Goal: Task Accomplishment & Management: Complete application form

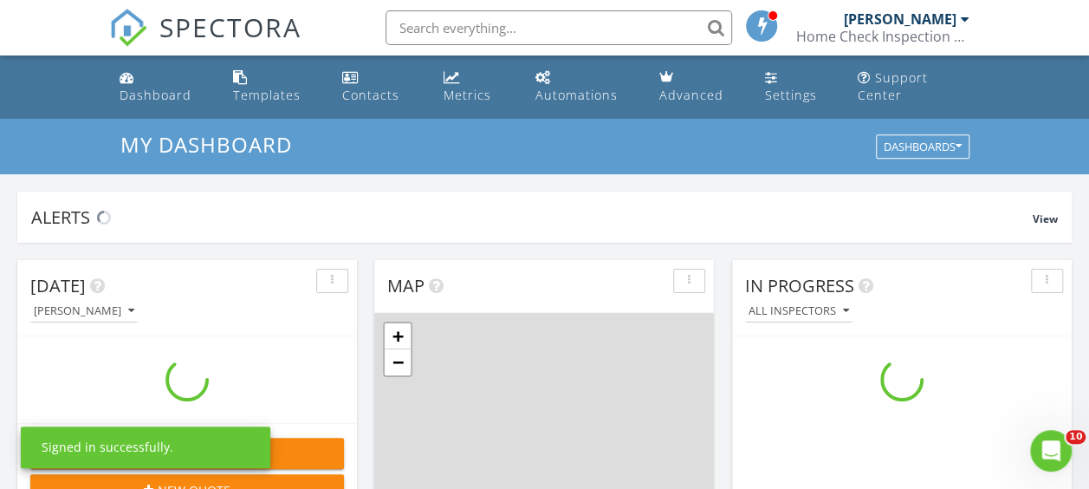
scroll to position [1603, 1115]
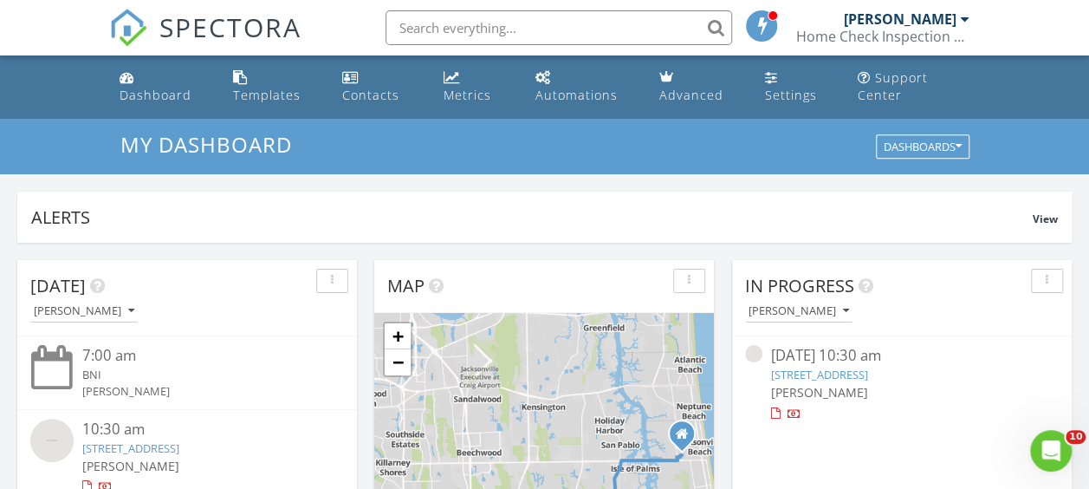
click at [495, 43] on input "text" at bounding box center [559, 27] width 347 height 35
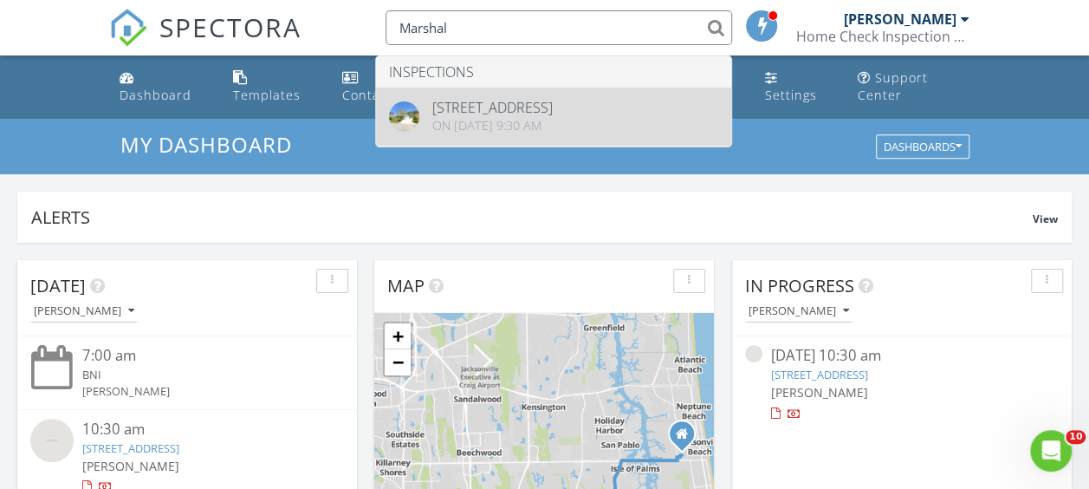
type input "Marshal"
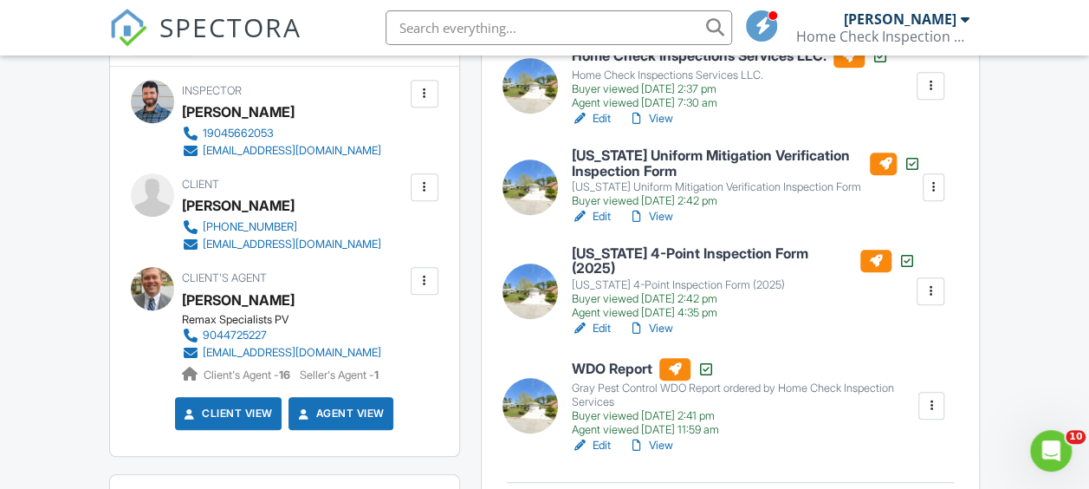
scroll to position [553, 0]
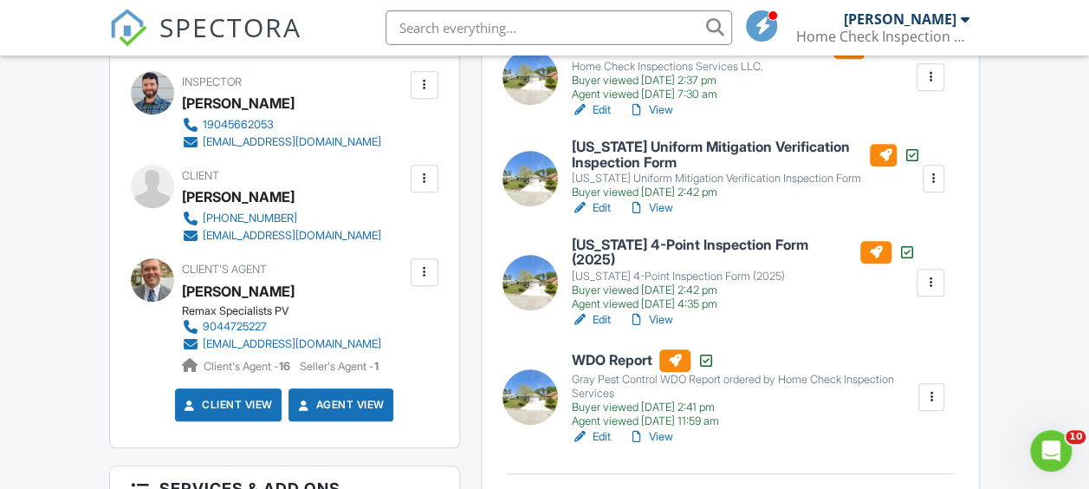
click at [747, 140] on h6 "Florida Uniform Mitigation Verification Inspection Form" at bounding box center [746, 155] width 349 height 30
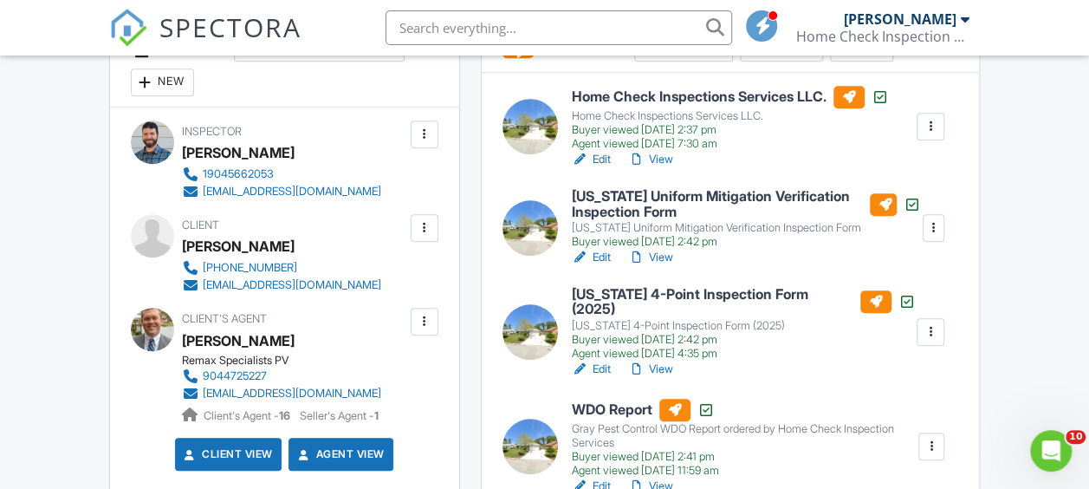
scroll to position [516, 0]
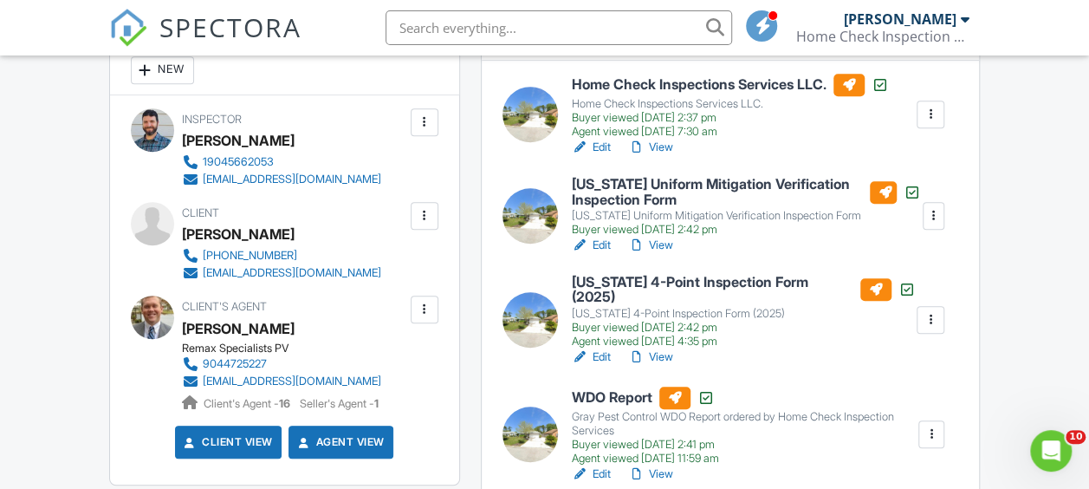
click at [666, 279] on h6 "Florida 4-Point Inspection Form (2025)" at bounding box center [744, 290] width 344 height 30
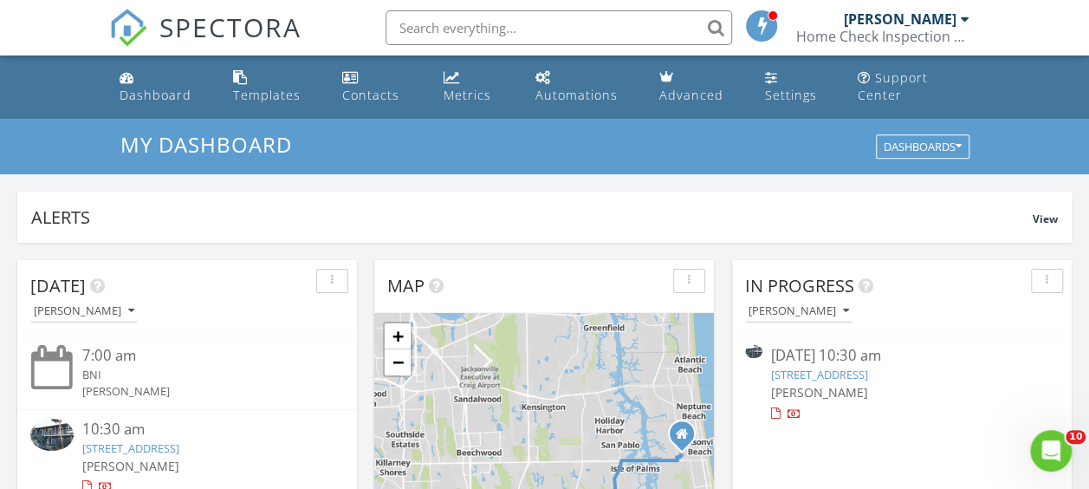
click at [856, 378] on link "6143 Lake Tahoe Dr, Jacksonville, FL 32256" at bounding box center [819, 375] width 97 height 16
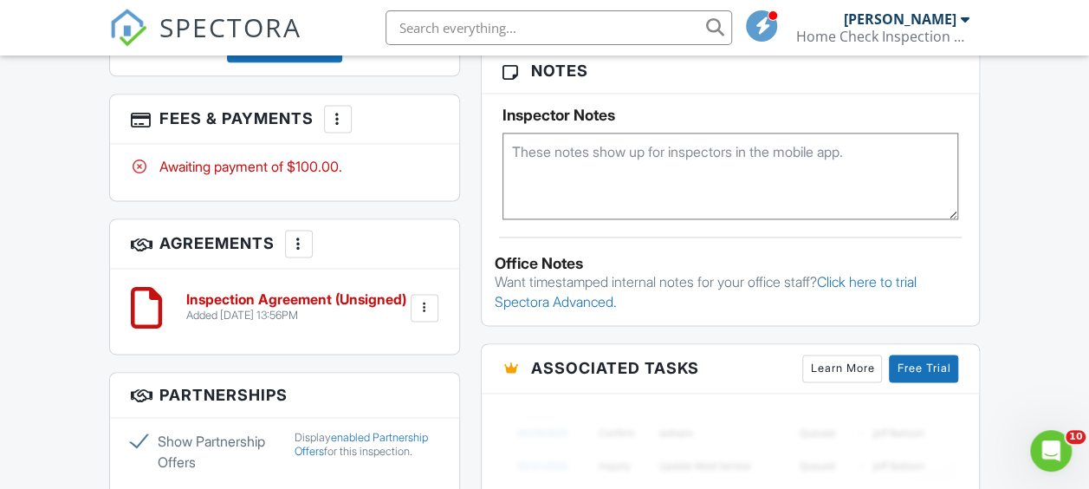
scroll to position [1179, 0]
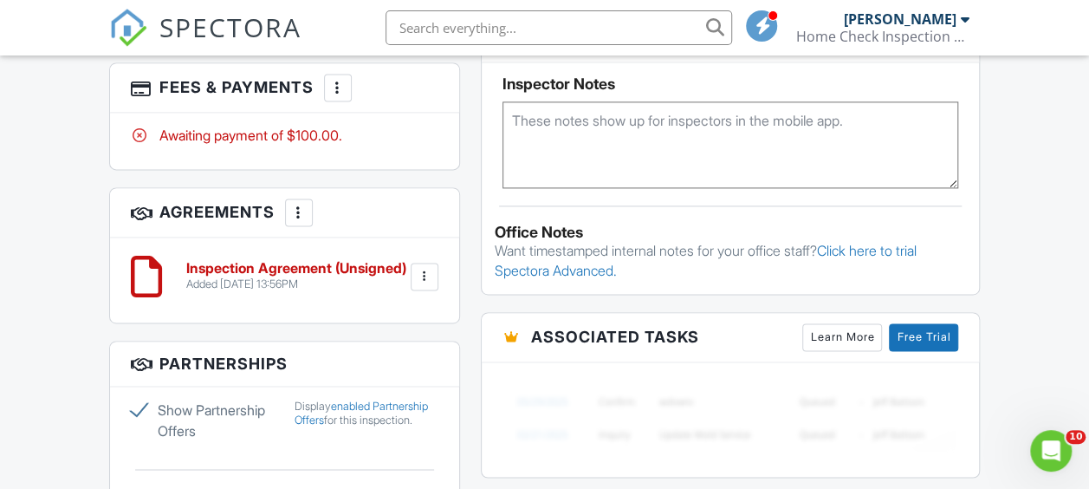
click at [264, 261] on h6 "Inspection Agreement (Unsigned)" at bounding box center [296, 269] width 220 height 16
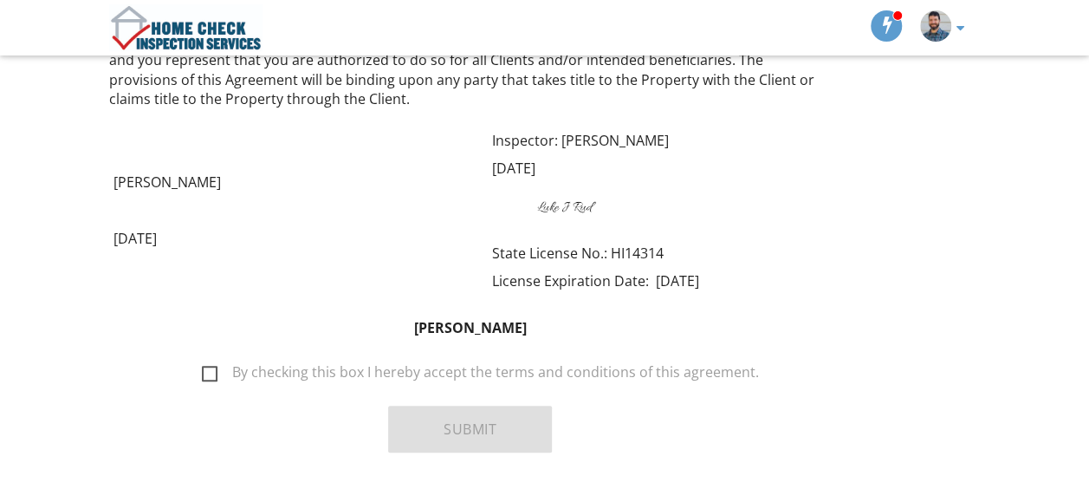
scroll to position [3576, 0]
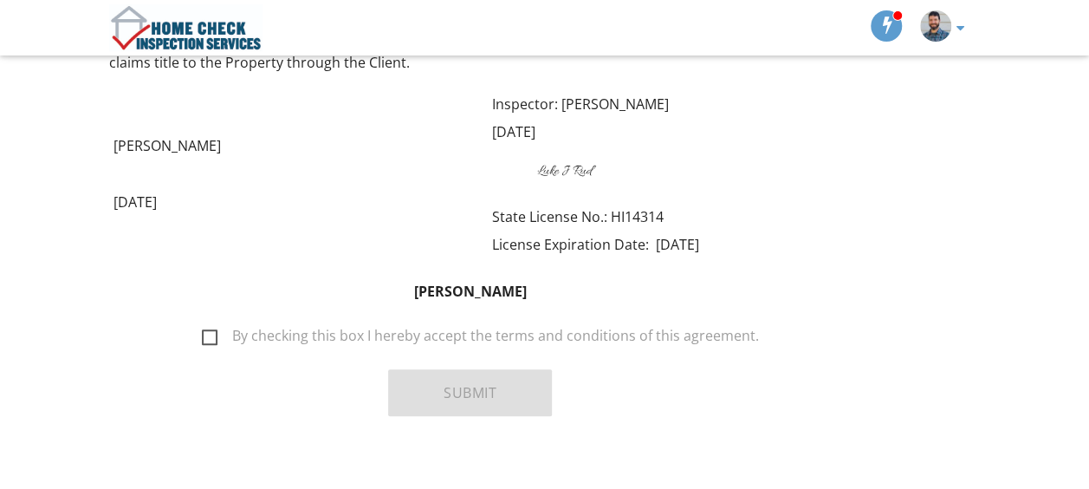
click at [213, 328] on label "By checking this box I hereby accept the terms and conditions of this agreement." at bounding box center [480, 339] width 557 height 22
click at [203, 322] on input "By checking this box I hereby accept the terms and conditions of this agreement." at bounding box center [197, 327] width 11 height 11
checkbox input "true"
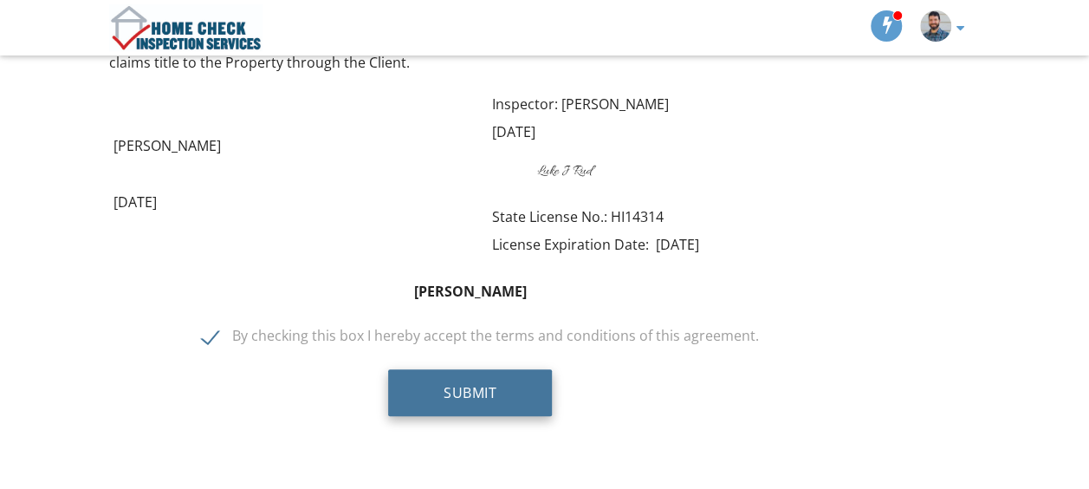
click at [438, 369] on button "Submit" at bounding box center [470, 392] width 164 height 47
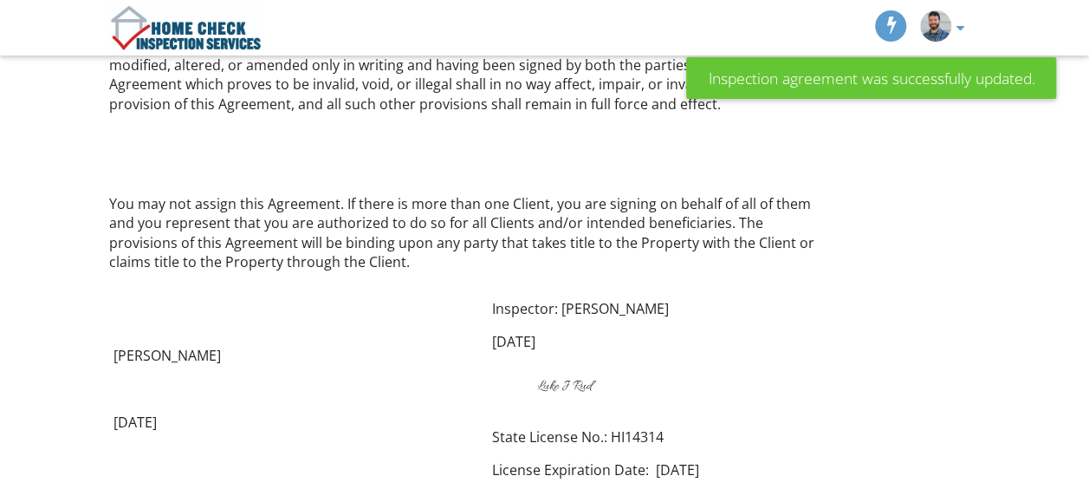
scroll to position [3576, 0]
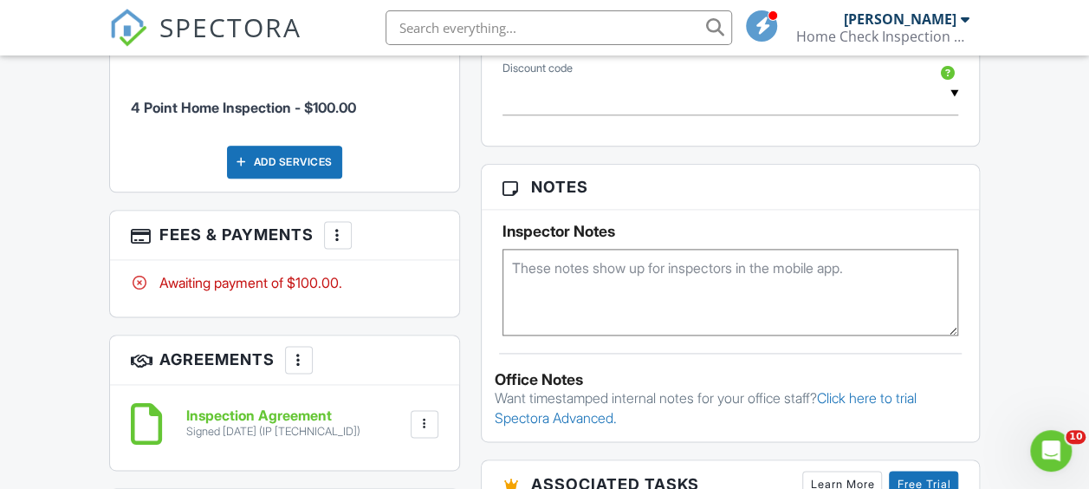
click at [347, 229] on div "More" at bounding box center [338, 235] width 28 height 28
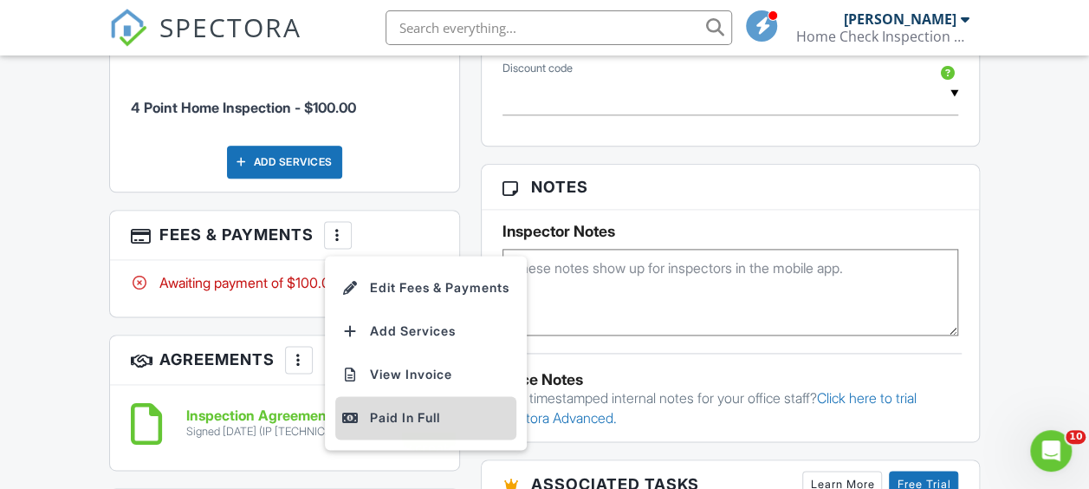
click at [416, 407] on div "Paid In Full" at bounding box center [425, 417] width 167 height 21
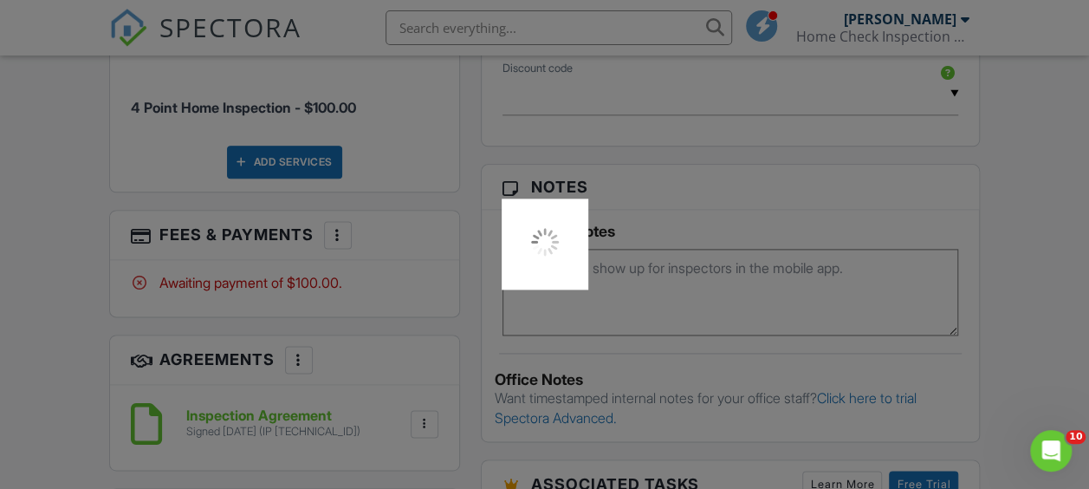
click at [416, 403] on div at bounding box center [544, 244] width 1089 height 489
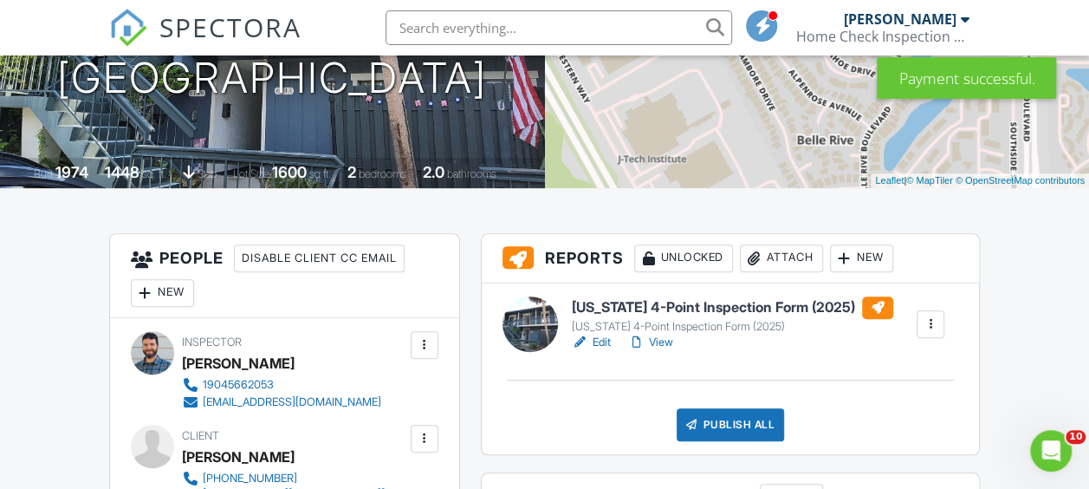
scroll to position [371, 0]
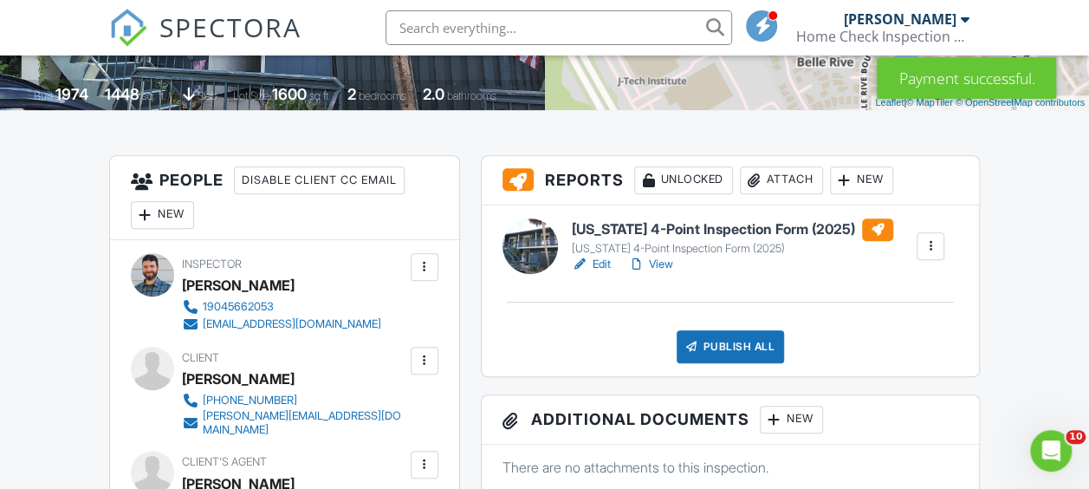
click at [677, 231] on h6 "[US_STATE] 4-Point Inspection Form (2025)" at bounding box center [733, 229] width 322 height 23
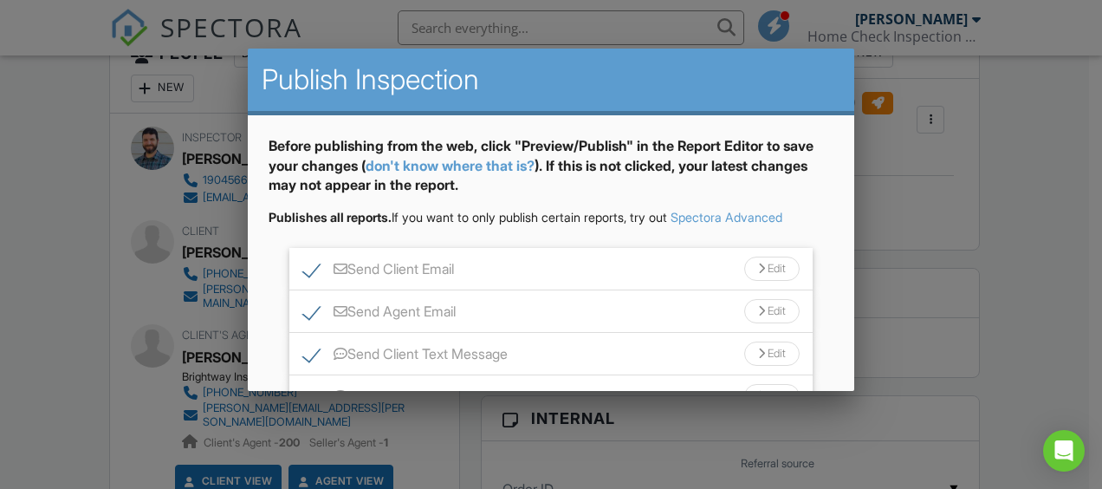
scroll to position [149, 0]
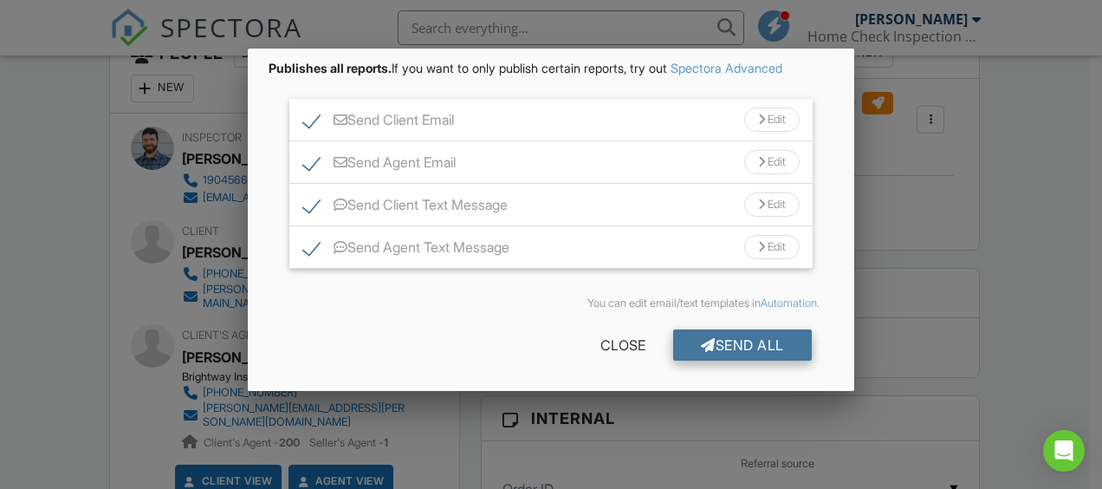
click at [727, 343] on div "Send All" at bounding box center [742, 344] width 139 height 31
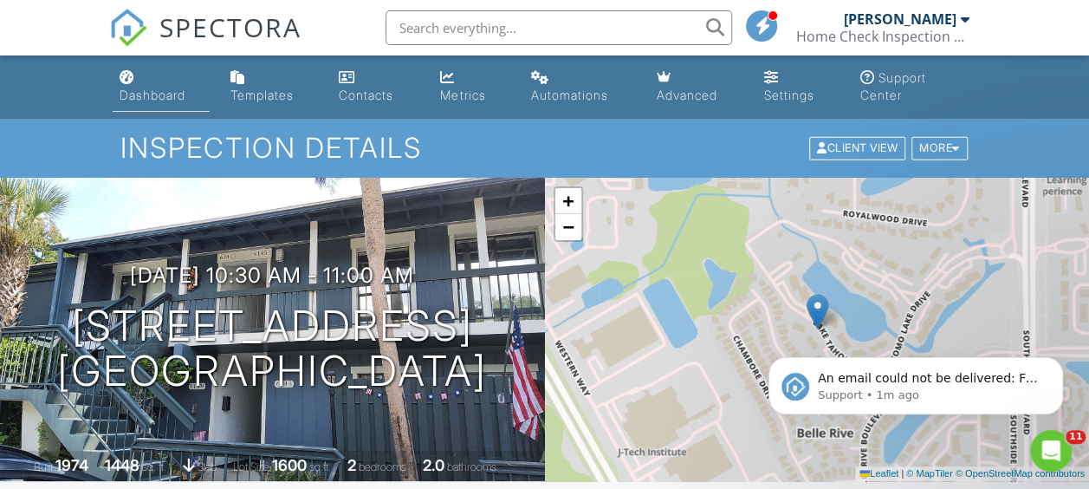
click at [132, 91] on div "Dashboard" at bounding box center [153, 95] width 66 height 15
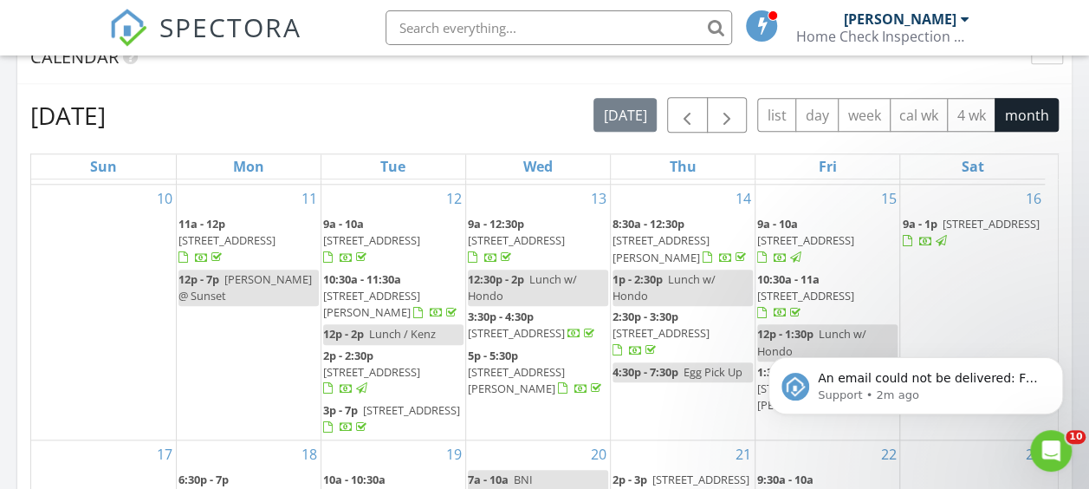
scroll to position [768, 0]
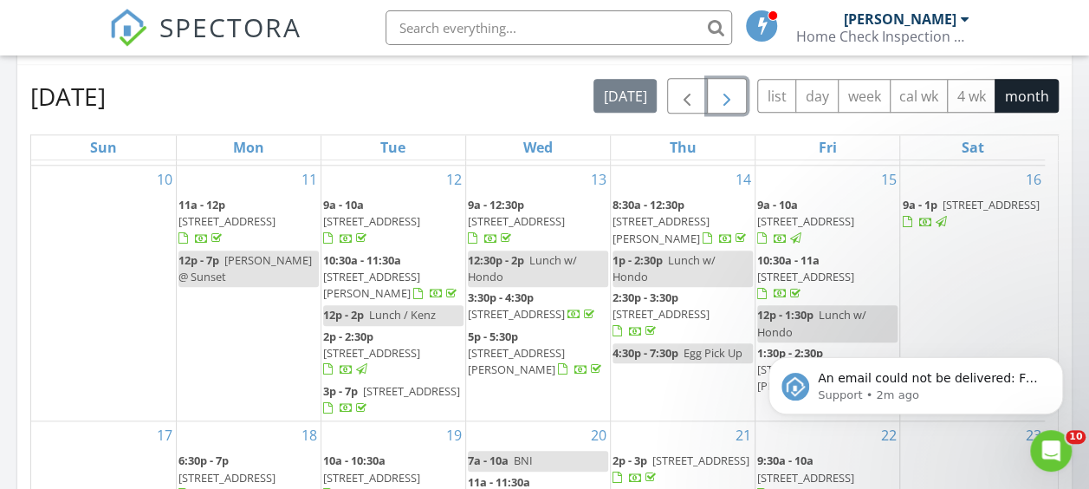
click span "button"
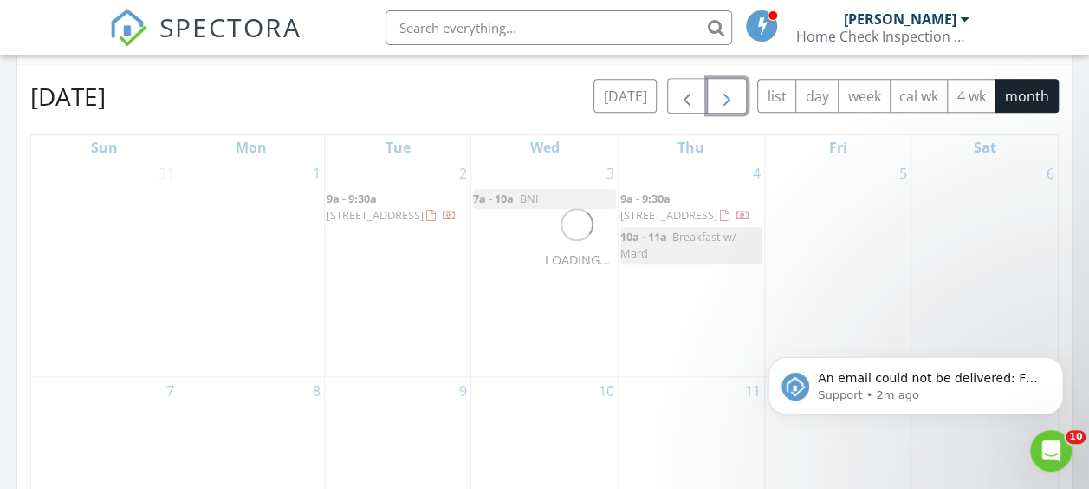
scroll to position [0, 0]
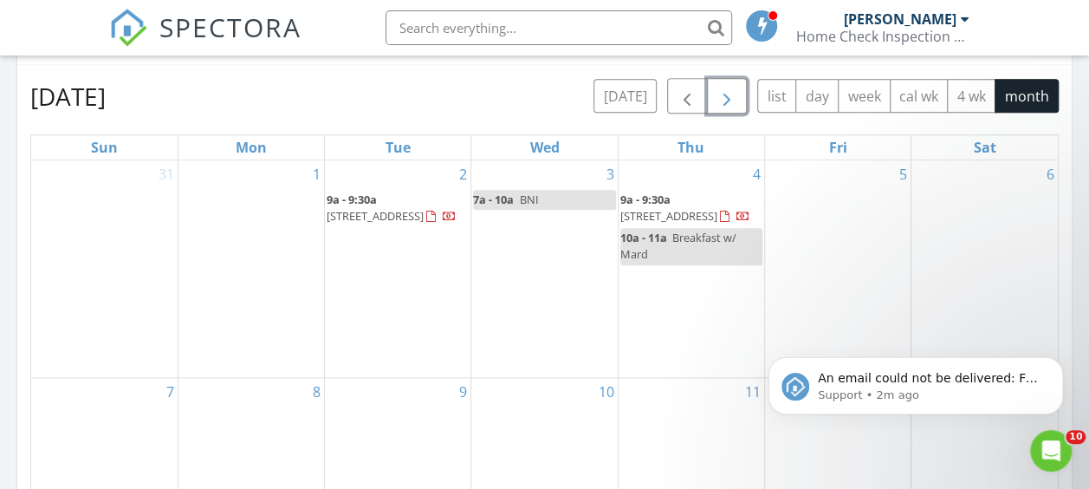
click div "2 9a - 9:30a 82 Tallwood Rd, Jacksonville Beach 32250"
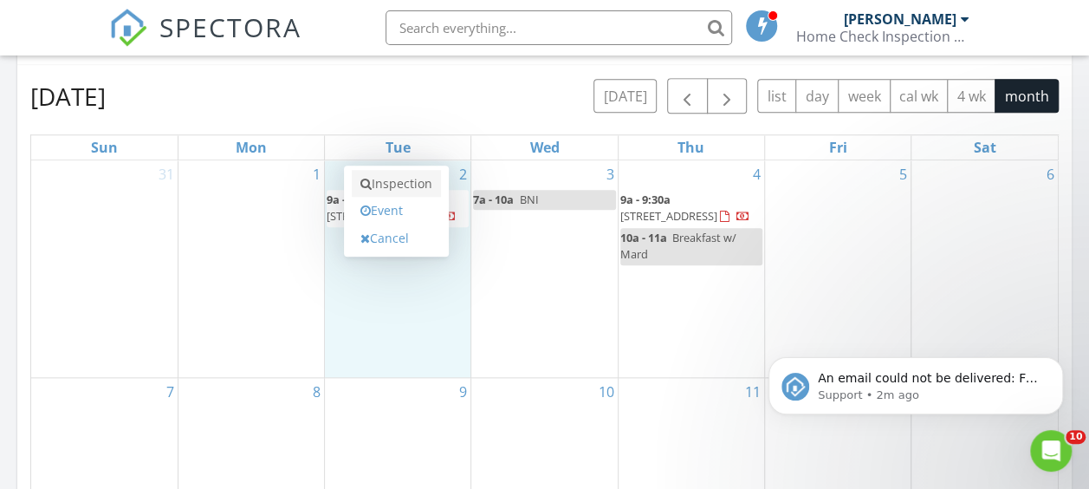
click link "Inspection"
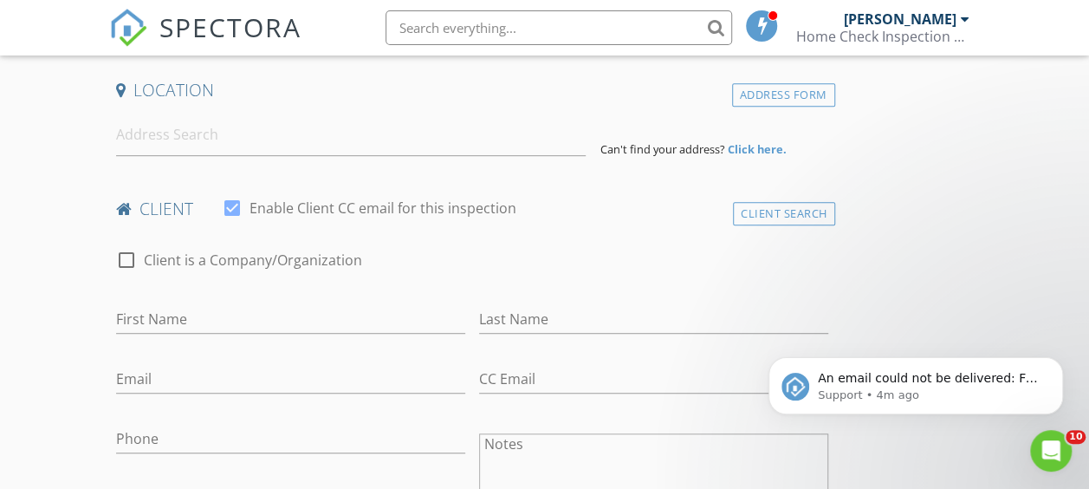
scroll to position [508, 0]
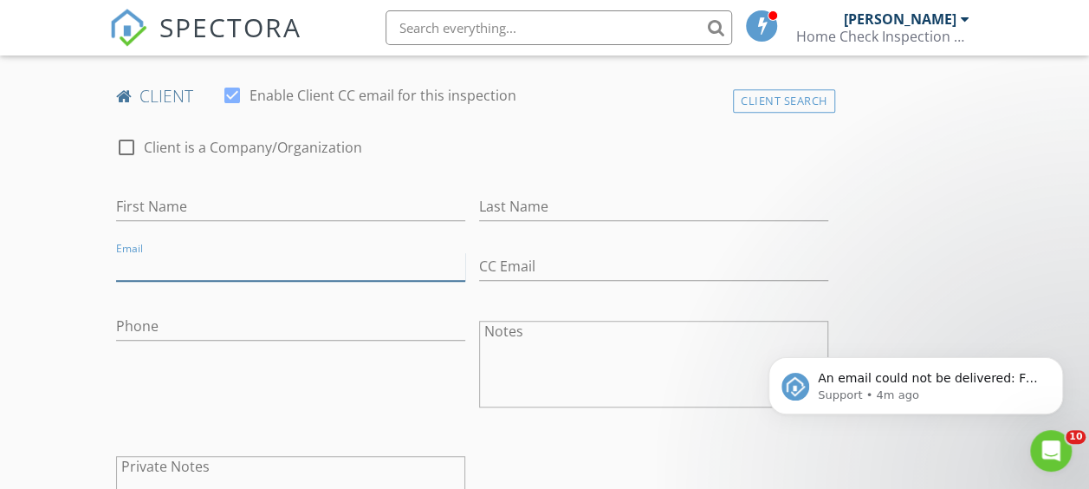
click at [153, 272] on input "Email" at bounding box center [290, 266] width 349 height 29
type input "[EMAIL_ADDRESS][DOMAIN_NAME]"
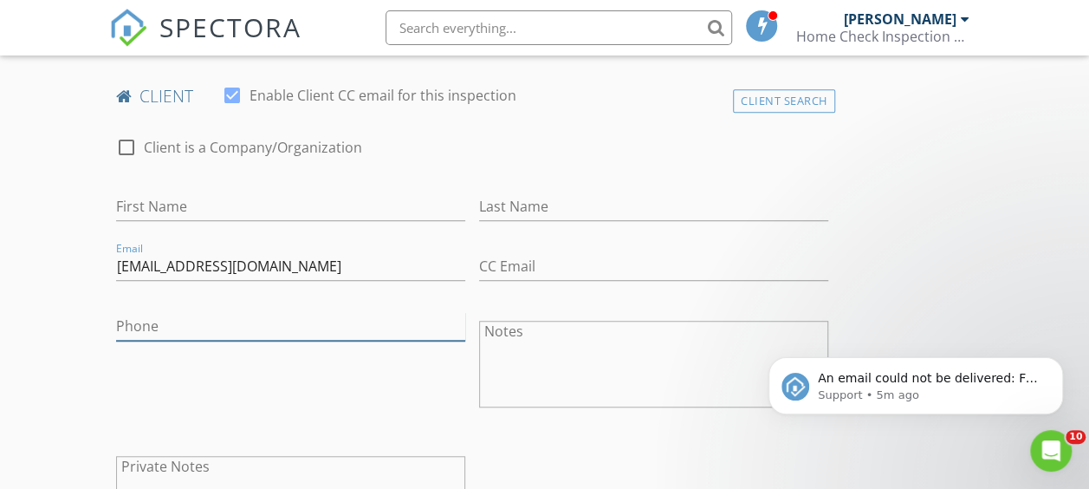
click at [146, 321] on input "Phone" at bounding box center [290, 326] width 349 height 29
type input "[PHONE_NUMBER]"
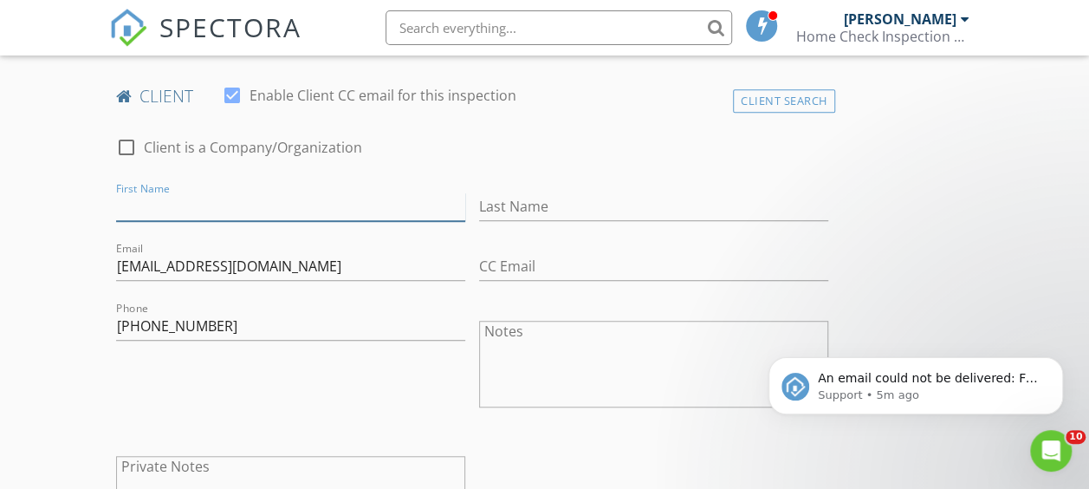
click at [153, 204] on input "First Name" at bounding box center [290, 206] width 349 height 29
type input "[PERSON_NAME]"
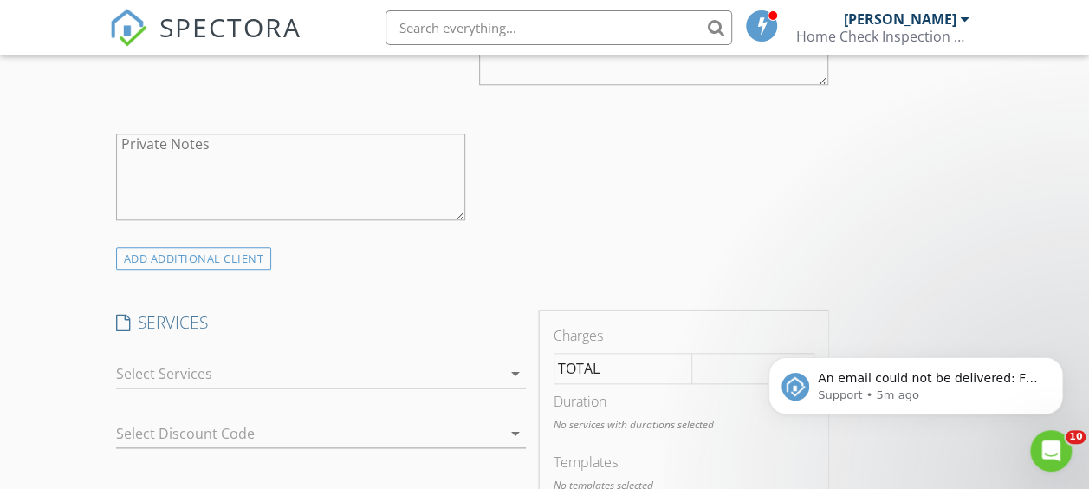
scroll to position [848, 0]
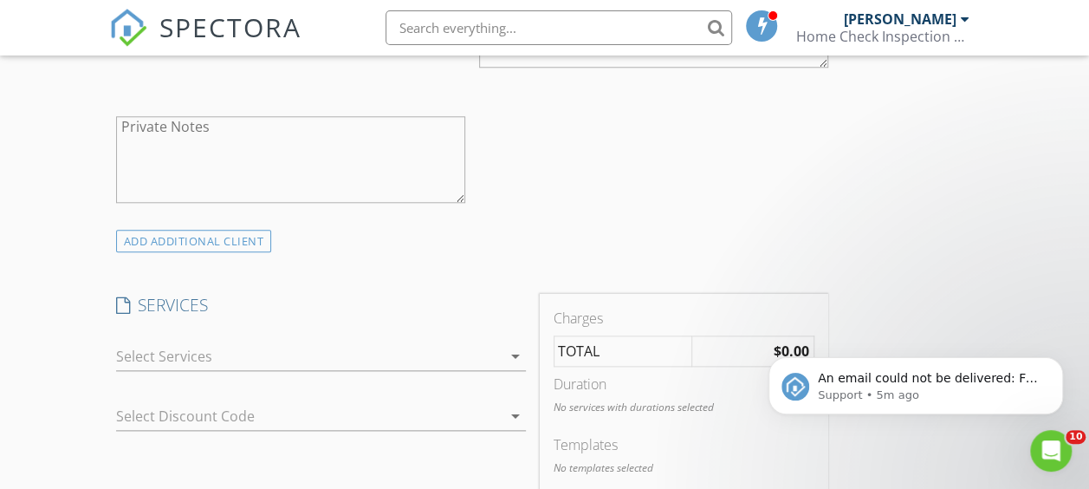
type input "Park"
click at [505, 350] on icon "arrow_drop_down" at bounding box center [515, 356] width 21 height 21
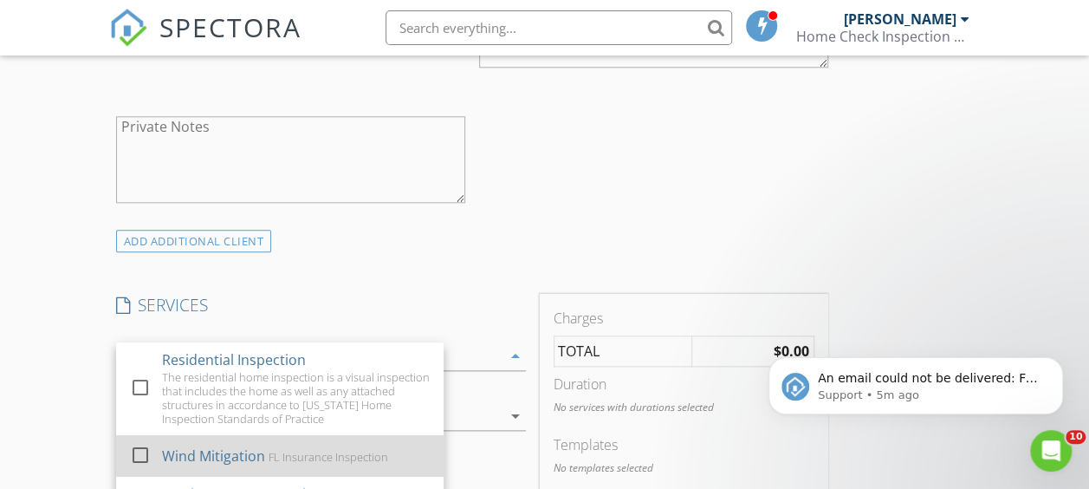
click at [140, 468] on div at bounding box center [140, 454] width 29 height 29
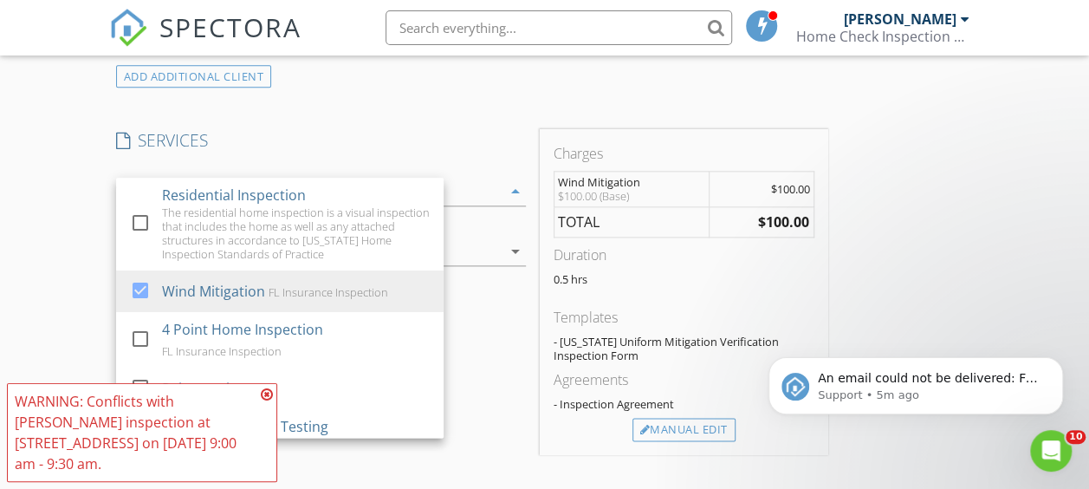
scroll to position [1030, 0]
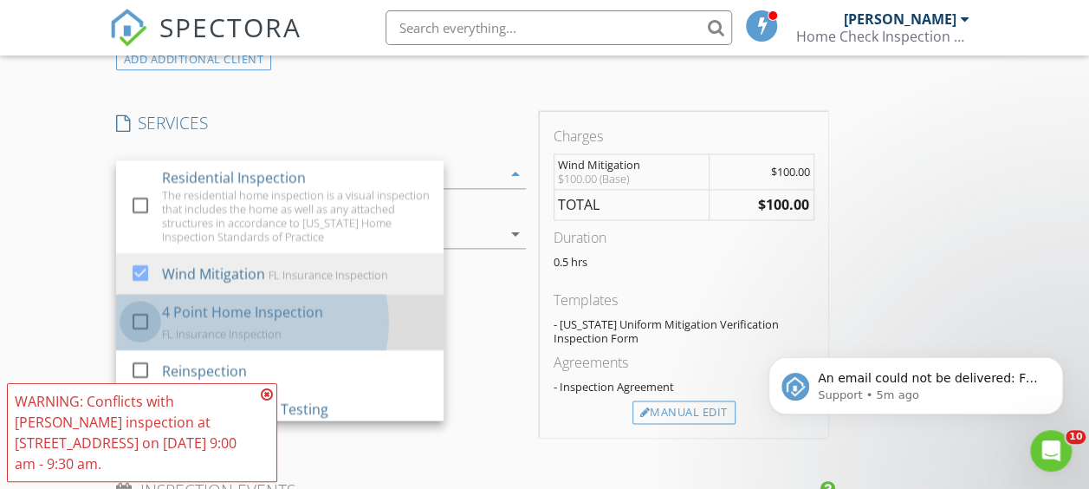
click at [144, 336] on div at bounding box center [140, 321] width 29 height 29
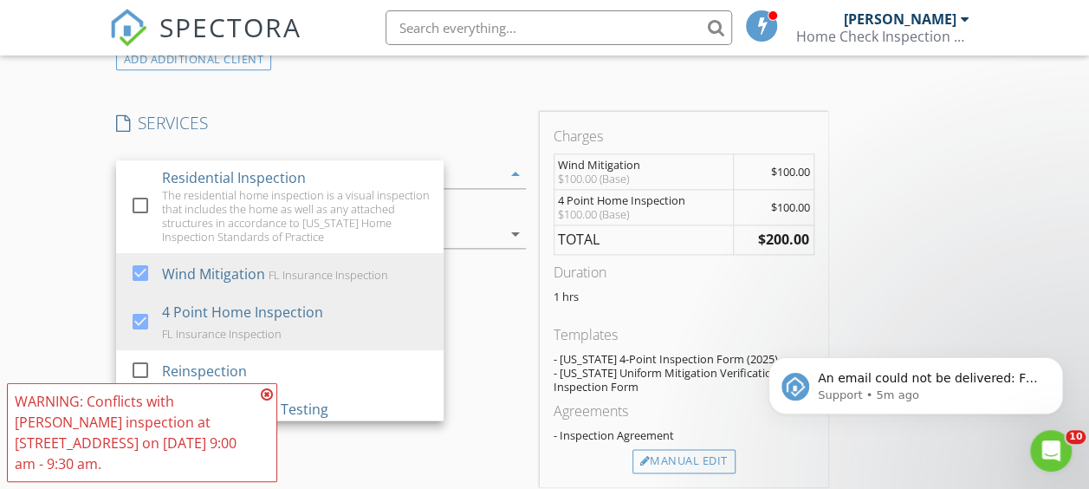
click at [856, 165] on div "INSPECTOR(S) check_box Luke Rud PRIMARY Luke Rud arrow_drop_down check_box_outl…" at bounding box center [545, 471] width 872 height 2563
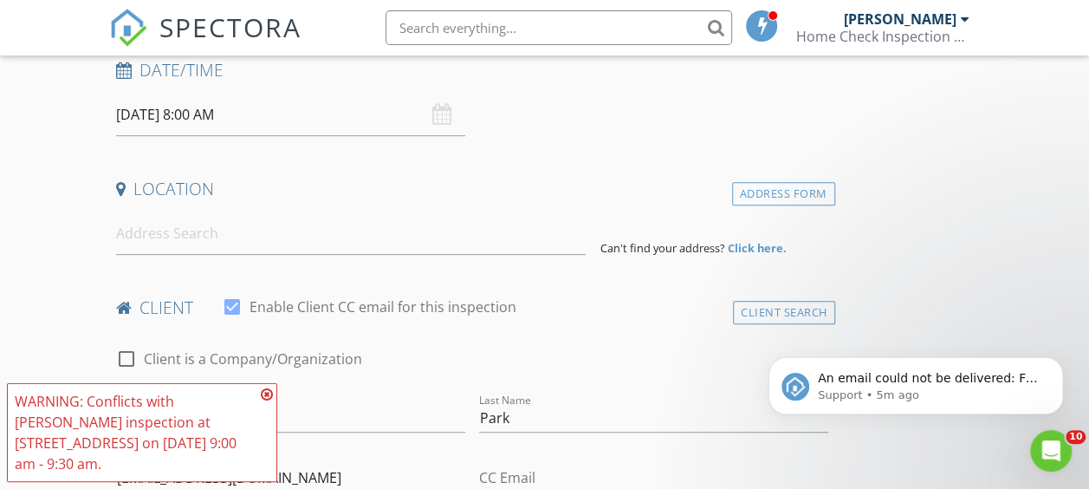
scroll to position [289, 0]
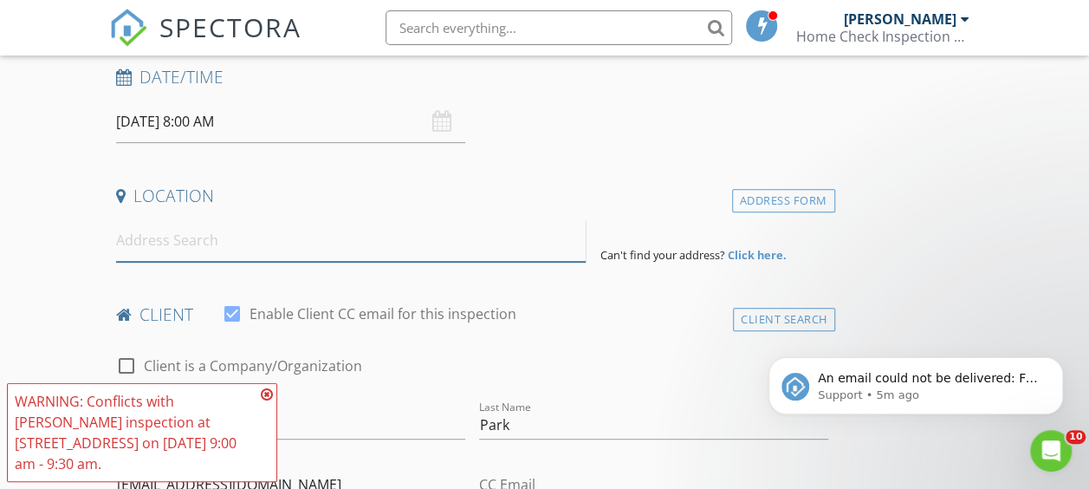
click at [298, 250] on input at bounding box center [351, 240] width 471 height 42
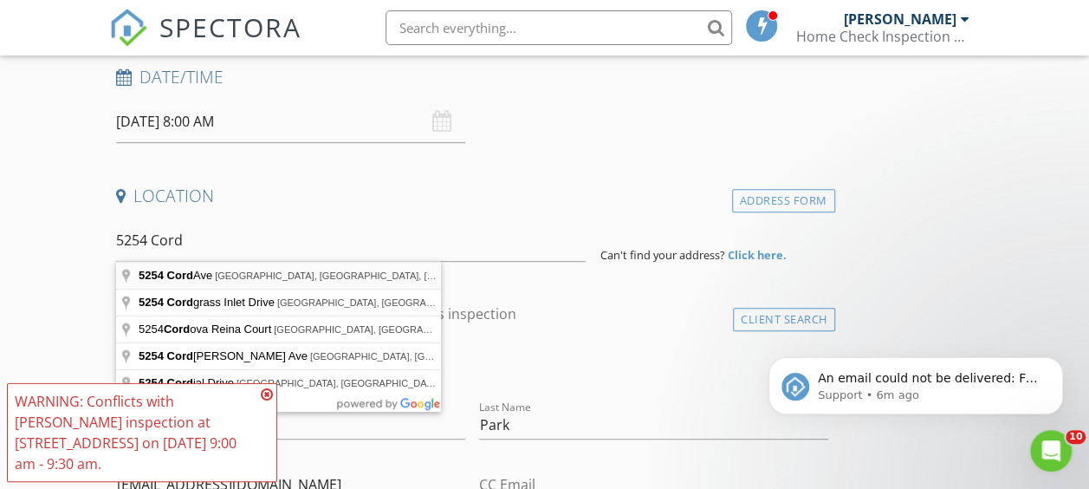
type input "5254 Cord Ave, Jacksonville, FL, USA"
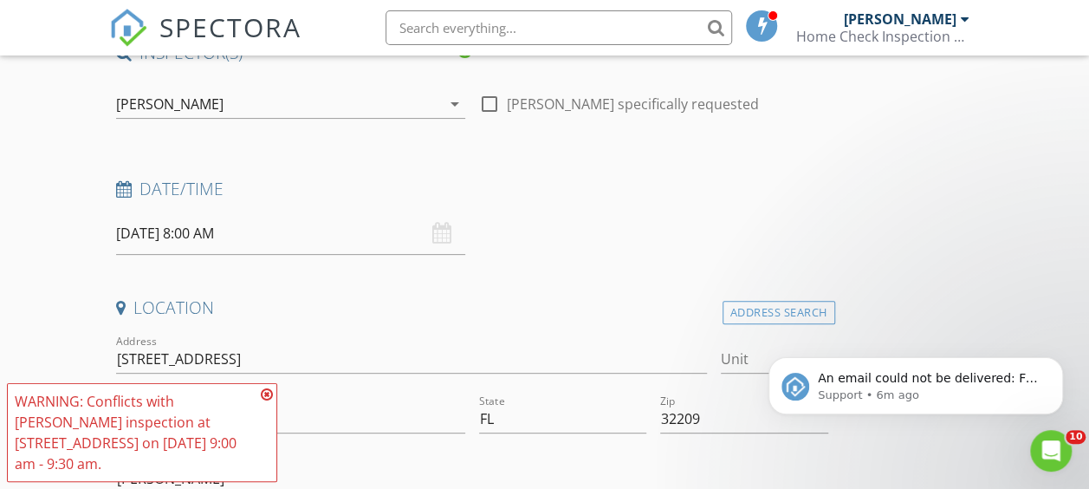
scroll to position [166, 0]
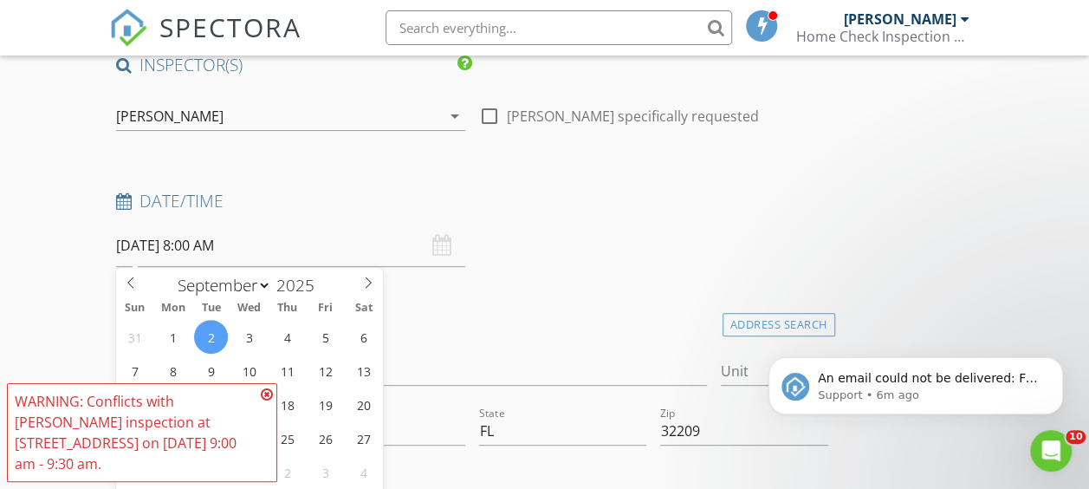
drag, startPoint x: 218, startPoint y: 244, endPoint x: 194, endPoint y: 244, distance: 23.4
click at [194, 244] on input "09/02/2025 8:00 AM" at bounding box center [290, 245] width 349 height 42
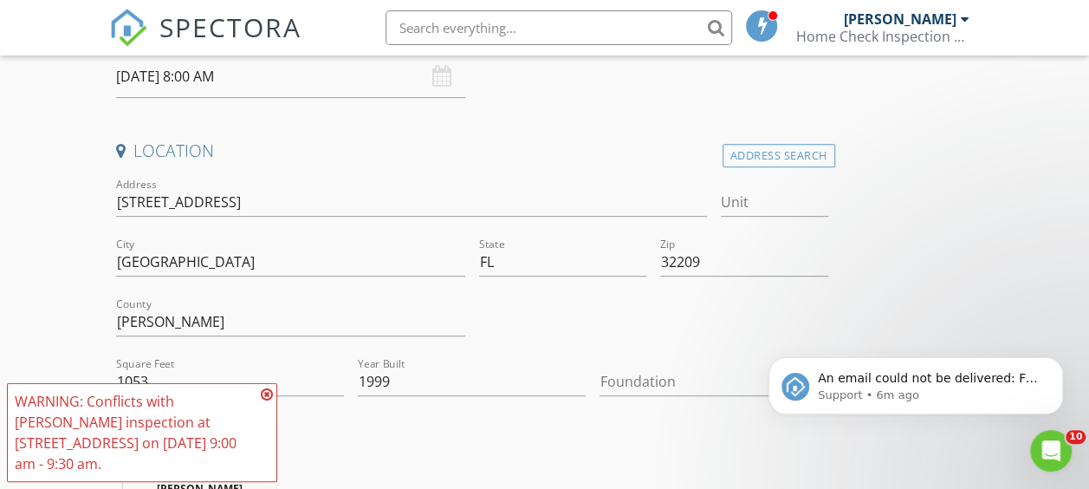
scroll to position [343, 0]
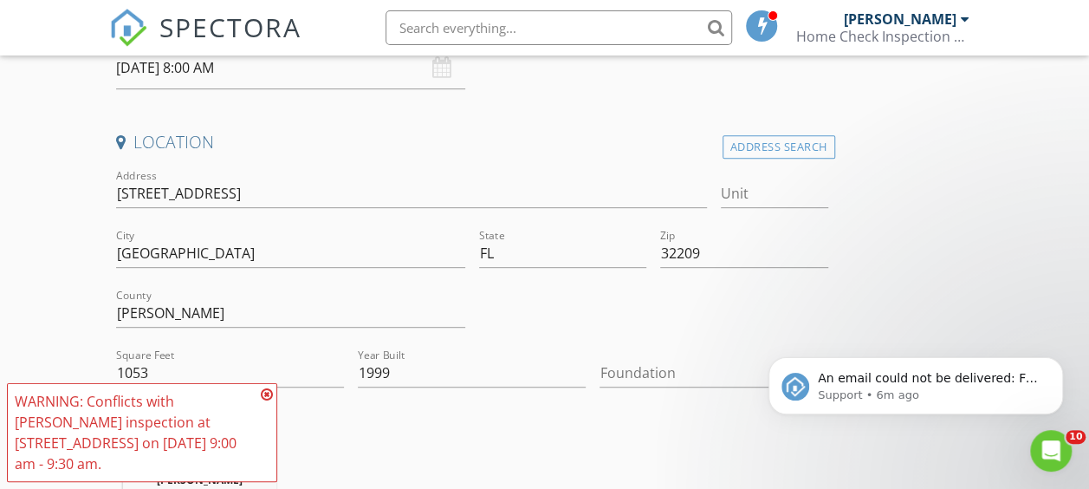
click at [237, 66] on input "09/02/2025 8:00 AM" at bounding box center [290, 68] width 349 height 42
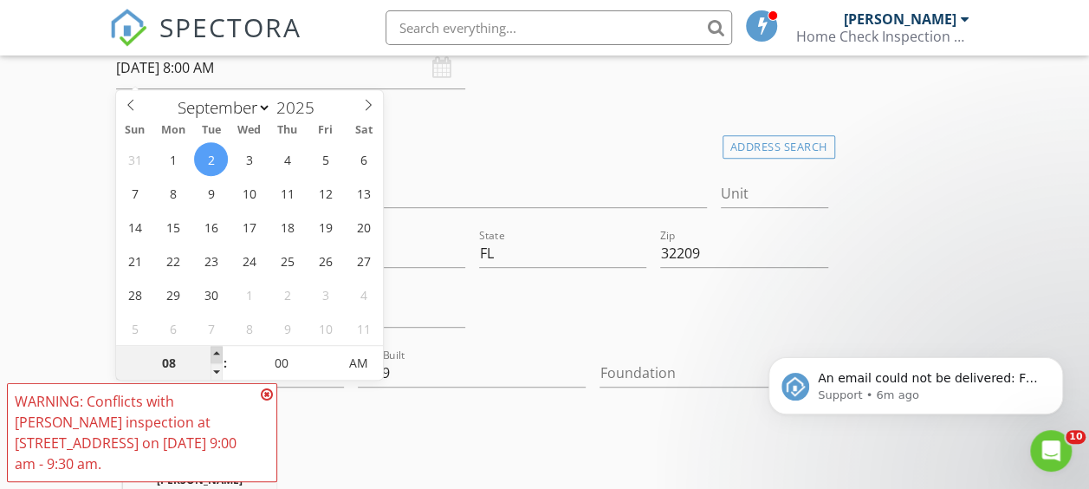
type input "09"
type input "09/02/2025 9:00 AM"
click at [213, 351] on span at bounding box center [217, 354] width 12 height 17
type input "10"
type input "09/02/2025 10:00 AM"
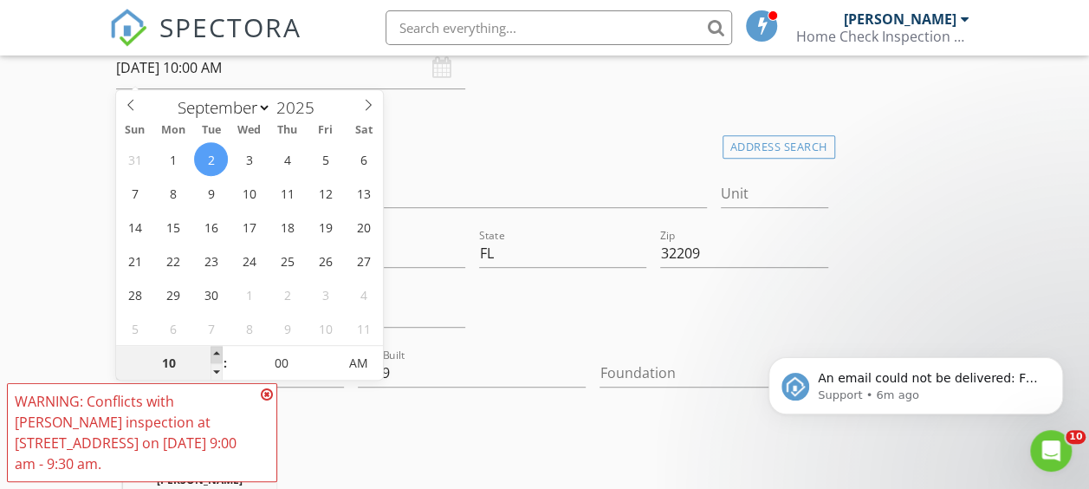
click at [213, 351] on span at bounding box center [217, 354] width 12 height 17
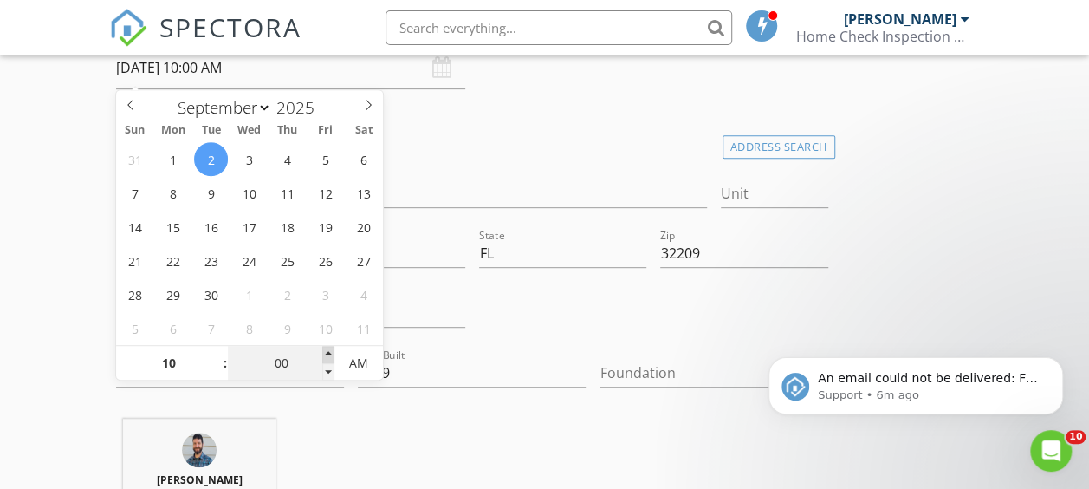
type input "05"
type input "09/02/2025 10:05 AM"
click at [328, 352] on span at bounding box center [328, 354] width 12 height 17
type input "10"
type input "09/02/2025 10:10 AM"
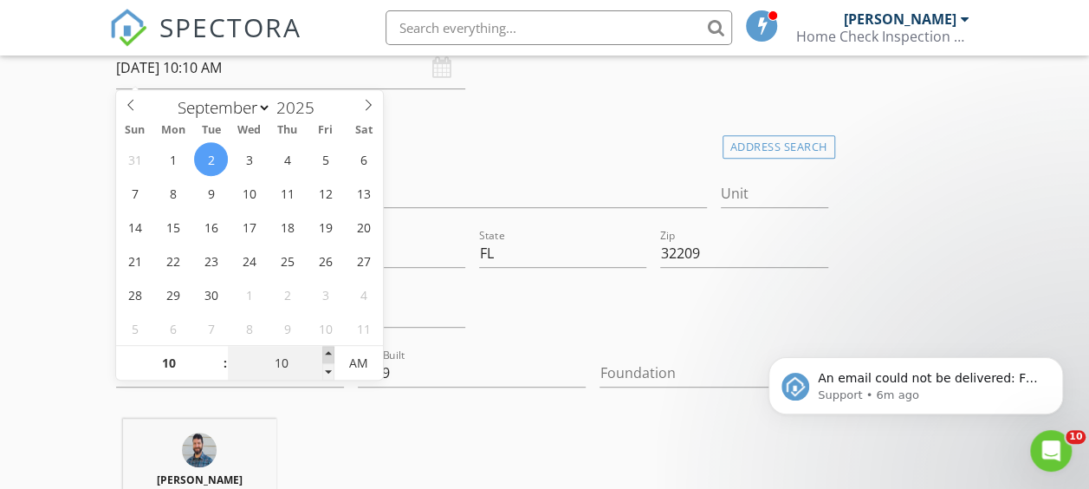
click at [328, 352] on span at bounding box center [328, 354] width 12 height 17
type input "15"
type input "09/02/2025 10:15 AM"
click at [328, 352] on span at bounding box center [328, 354] width 12 height 17
type input "20"
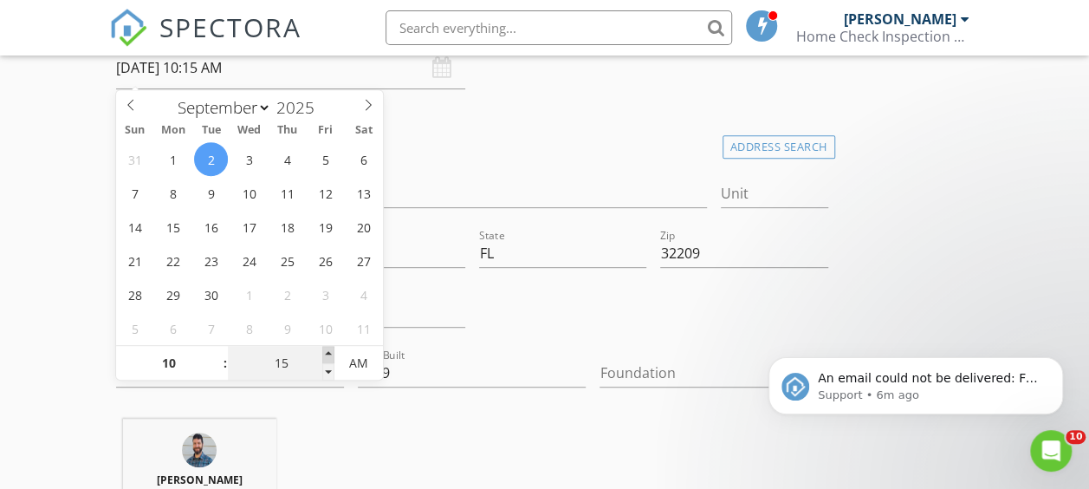
type input "09/02/2025 10:20 AM"
click at [328, 352] on span at bounding box center [328, 354] width 12 height 17
type input "25"
type input "09/02/2025 10:25 AM"
click at [328, 352] on span at bounding box center [328, 354] width 12 height 17
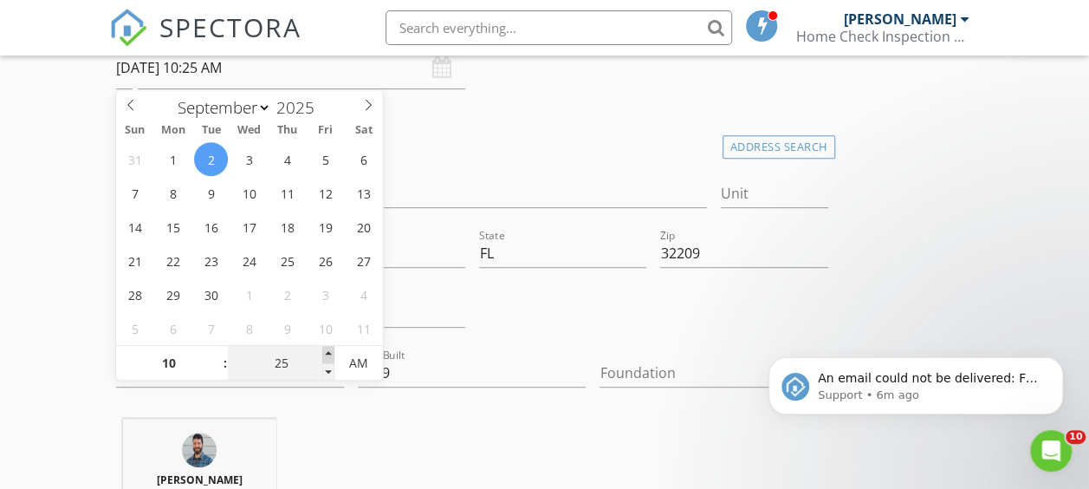
type input "30"
type input "[DATE] 10:30 AM"
click at [328, 352] on span at bounding box center [328, 354] width 12 height 17
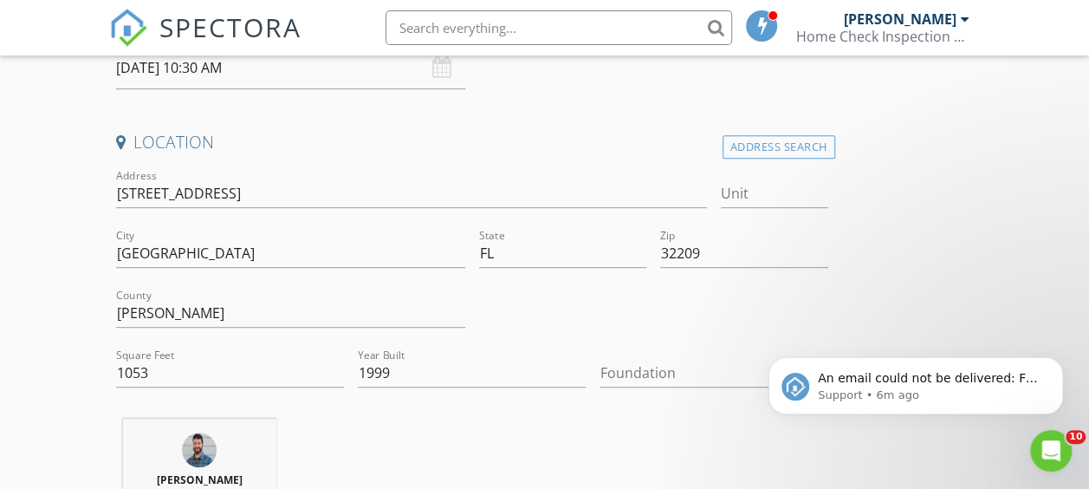
click at [600, 374] on div at bounding box center [702, 373] width 204 height 28
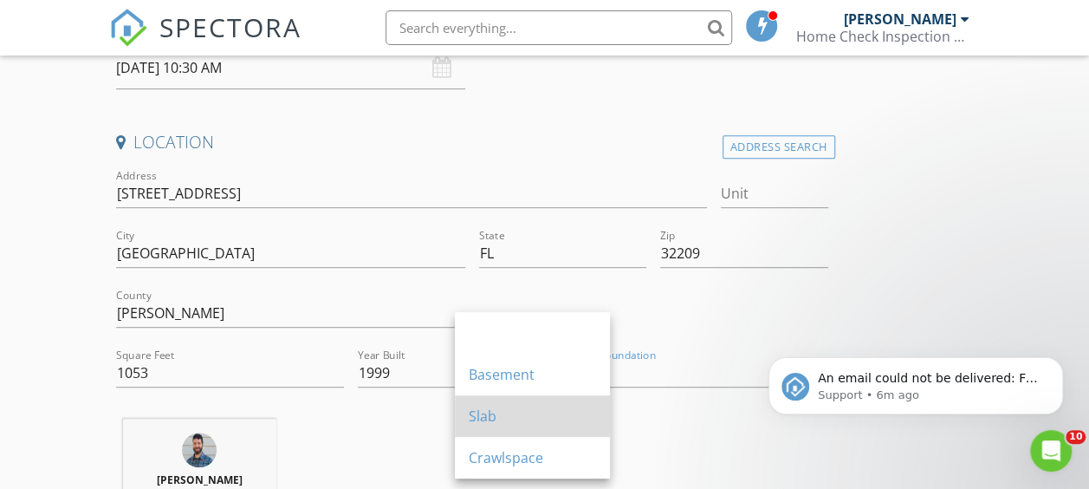
click at [491, 407] on div "Slab" at bounding box center [532, 416] width 127 height 21
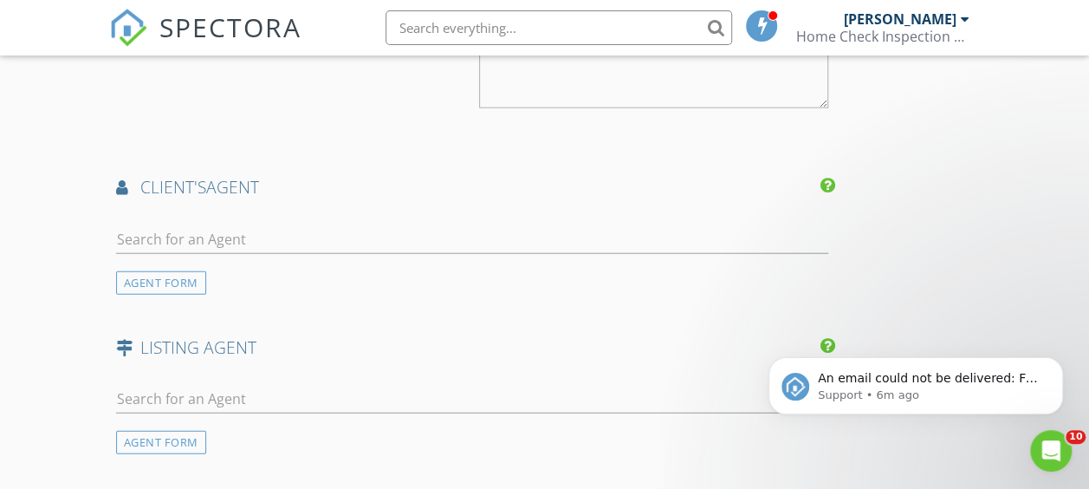
scroll to position [2083, 0]
click at [185, 291] on div "AGENT FORM" at bounding box center [161, 279] width 90 height 23
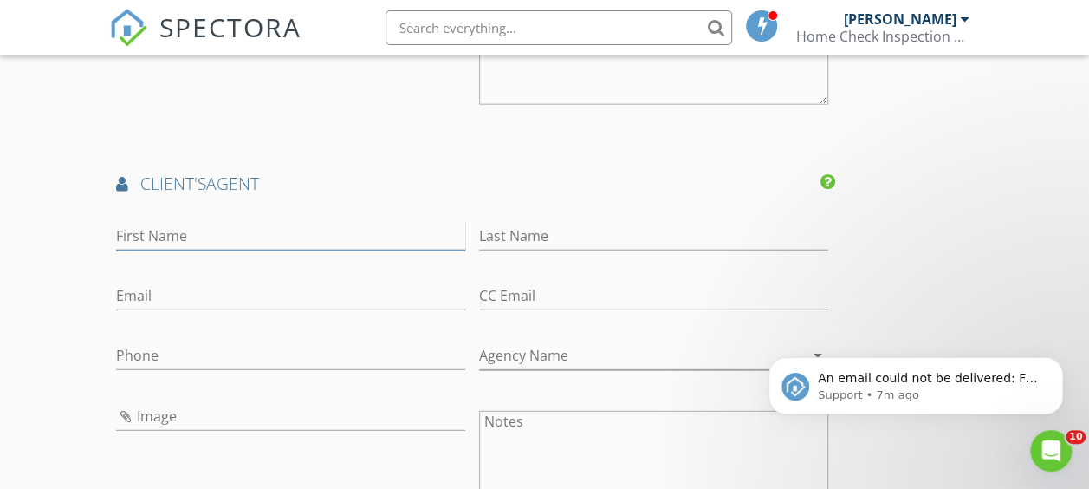
click at [185, 250] on input "First Name" at bounding box center [290, 236] width 349 height 29
type input "[PERSON_NAME]"
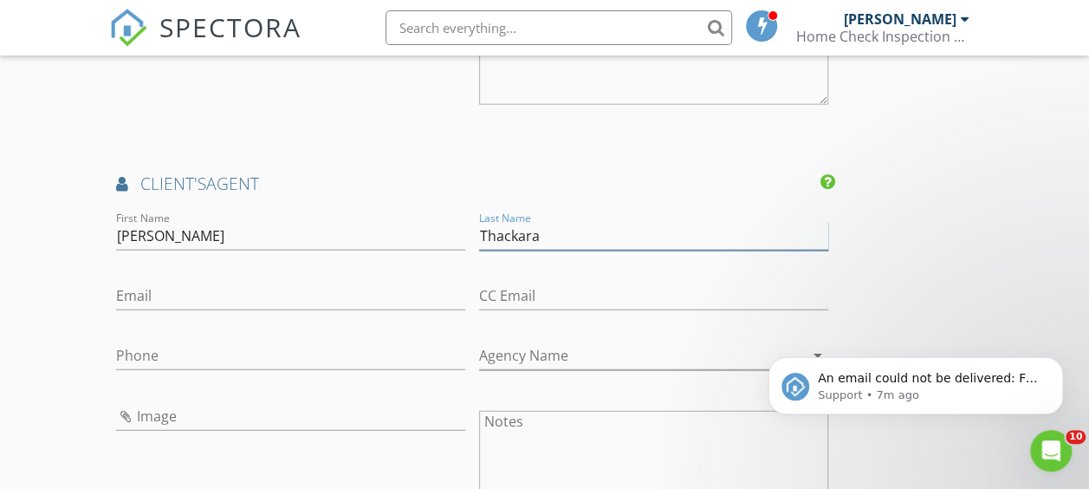
type input "Thackara"
click at [126, 310] on input "Email" at bounding box center [290, 296] width 349 height 29
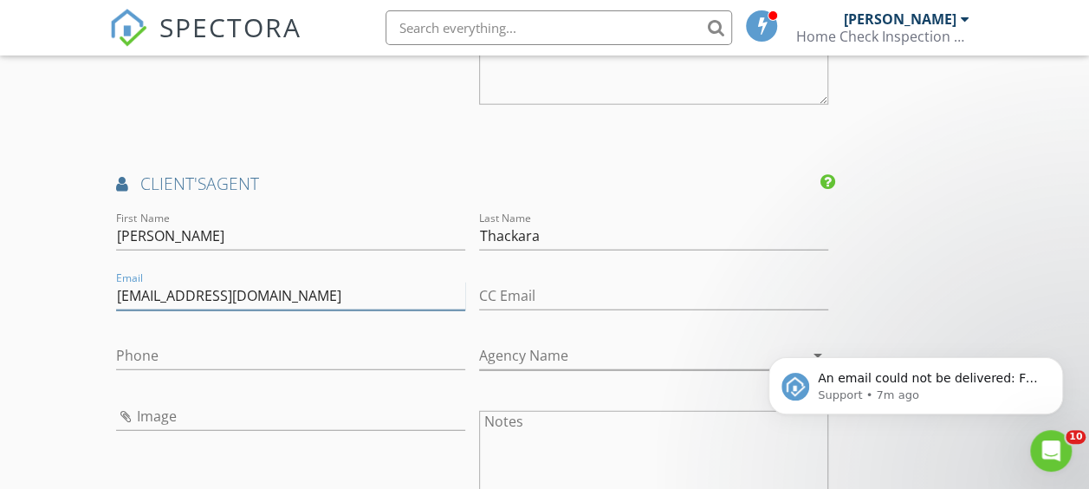
type input "[EMAIL_ADDRESS][DOMAIN_NAME]"
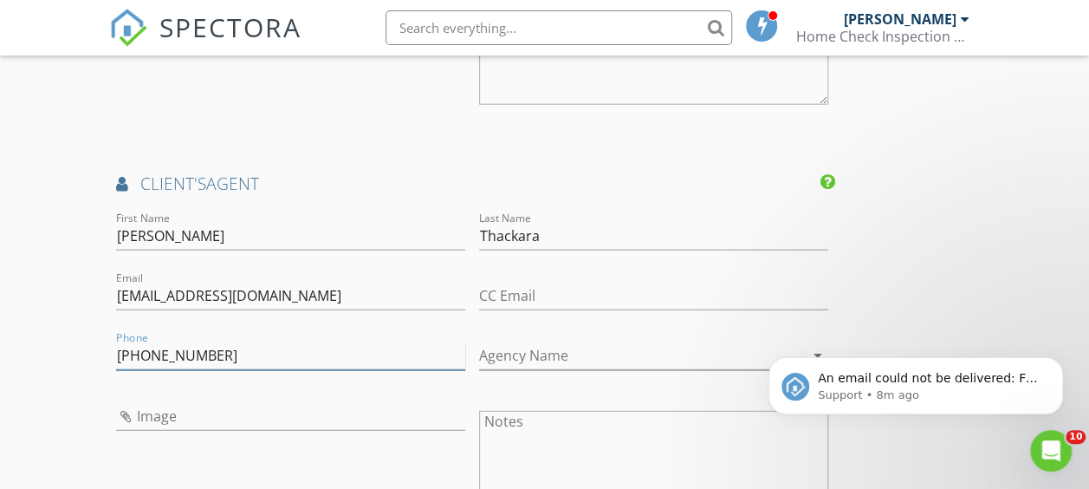
type input "[PHONE_NUMBER]"
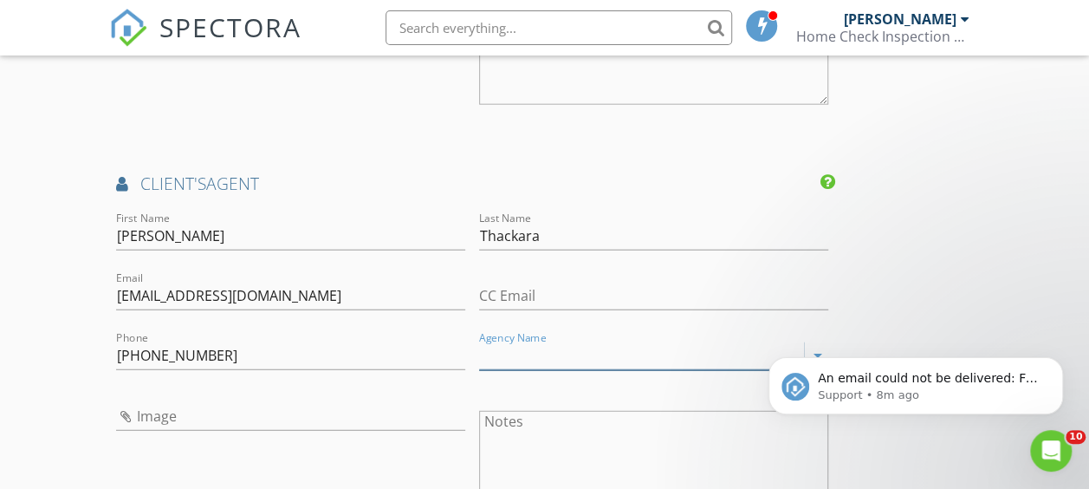
click at [479, 370] on input "Agency Name" at bounding box center [641, 355] width 325 height 29
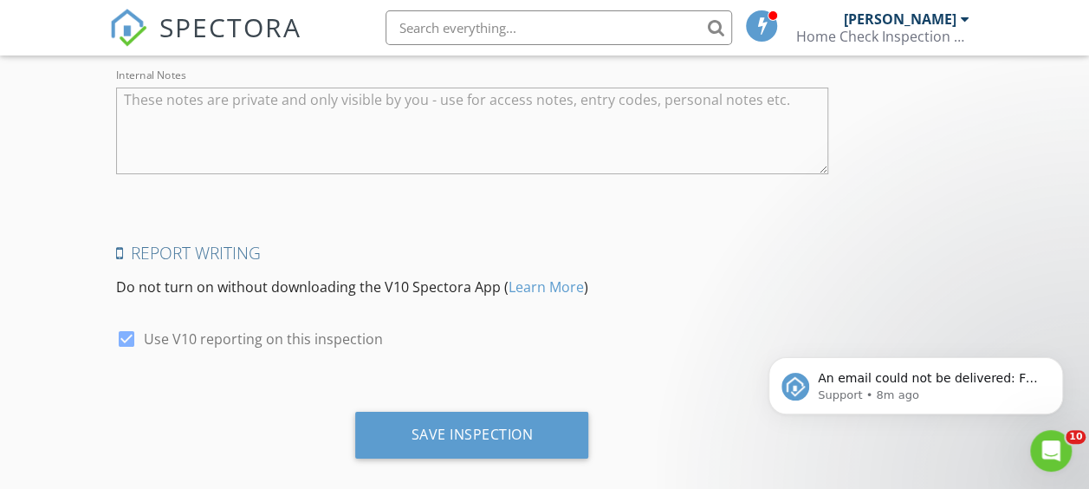
scroll to position [3101, 0]
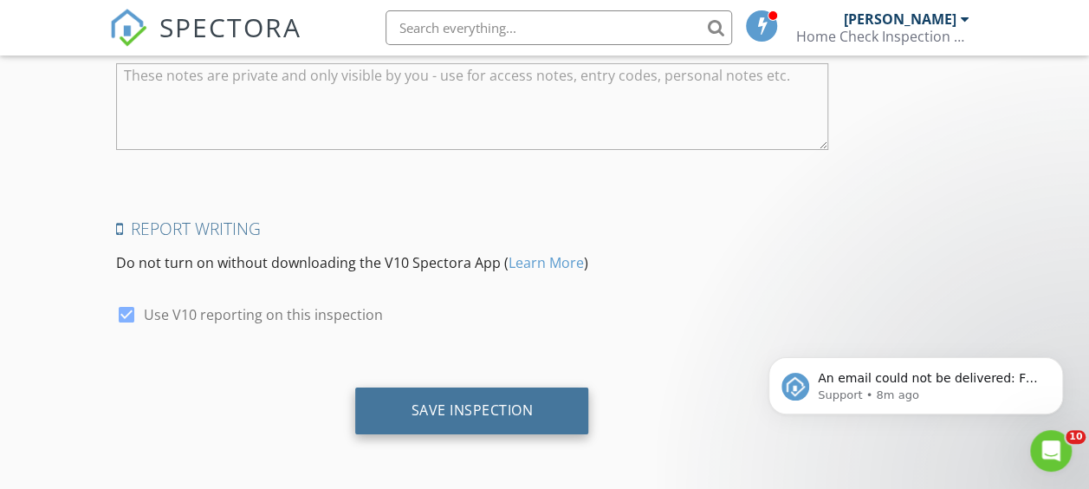
type input "Thackara Home Loans and Notary"
click at [370, 432] on div "Save Inspection" at bounding box center [471, 410] width 233 height 47
